Goal: Navigation & Orientation: Understand site structure

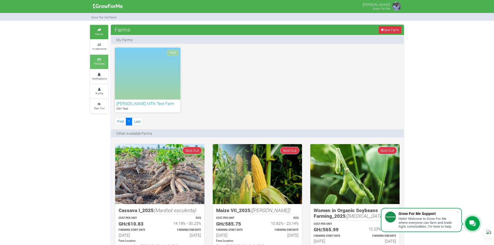
click at [93, 64] on link "Finances" at bounding box center [99, 62] width 18 height 14
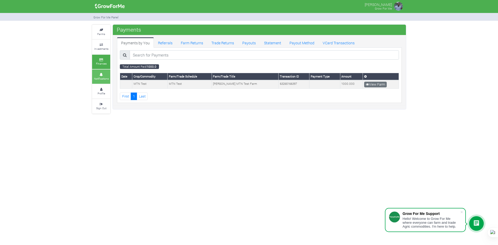
click at [98, 79] on small "Notifications" at bounding box center [101, 79] width 15 height 4
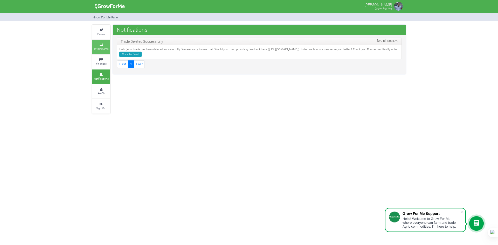
click at [103, 49] on small "Investments" at bounding box center [101, 49] width 14 height 4
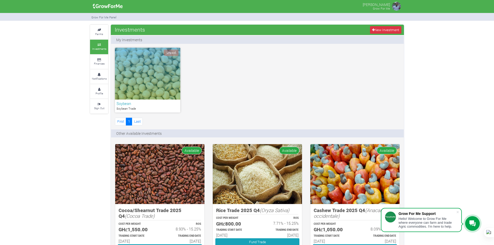
click at [101, 35] on small "Farms" at bounding box center [99, 34] width 8 height 4
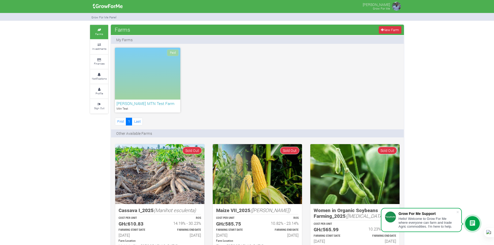
click at [473, 224] on icon at bounding box center [472, 223] width 6 height 6
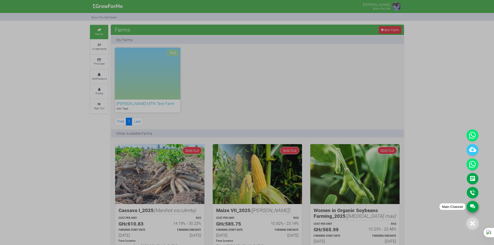
click at [475, 204] on link "Main Channel" at bounding box center [472, 206] width 12 height 11
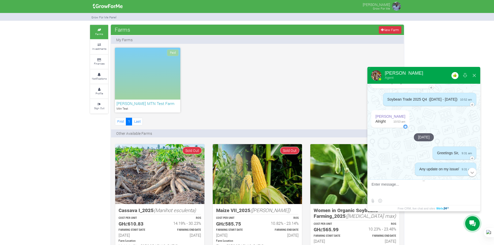
scroll to position [423, 0]
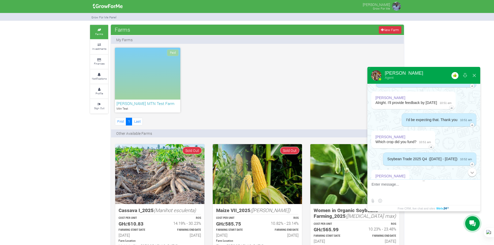
drag, startPoint x: 474, startPoint y: 77, endPoint x: 433, endPoint y: 120, distance: 60.0
click at [428, 124] on div "Samuel Agent Please introduce yourself First Name * Last Name * +233 (241) 790-…" at bounding box center [423, 139] width 113 height 144
click at [466, 76] on button at bounding box center [464, 75] width 9 height 12
